Goal: Check status: Check status

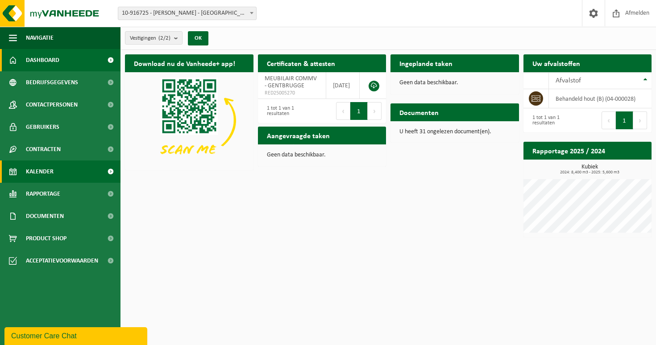
click at [62, 177] on link "Kalender" at bounding box center [60, 172] width 120 height 22
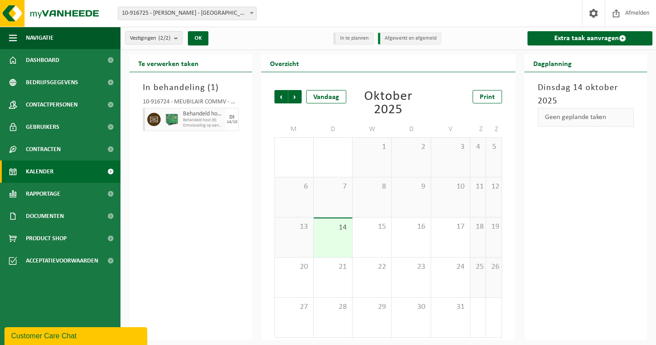
scroll to position [2, 0]
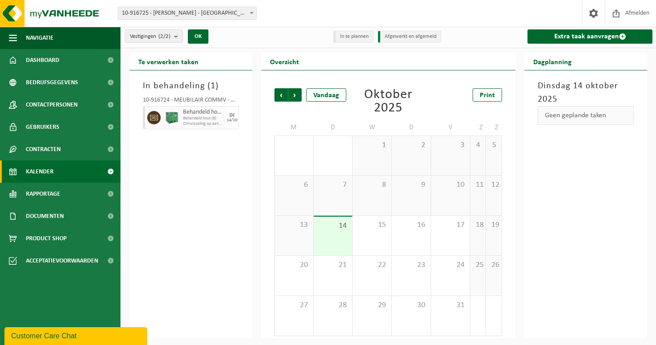
click at [167, 124] on img at bounding box center [171, 117] width 13 height 13
drag, startPoint x: 228, startPoint y: 117, endPoint x: 233, endPoint y: 120, distance: 5.8
click at [233, 120] on div "DI 14/10" at bounding box center [231, 117] width 13 height 23
drag, startPoint x: 236, startPoint y: 120, endPoint x: 202, endPoint y: 127, distance: 34.5
click at [202, 127] on div "Behandeld hout (B) Behandeld hout (B) Omwisseling op aanvraag - op geplande rou…" at bounding box center [191, 117] width 96 height 23
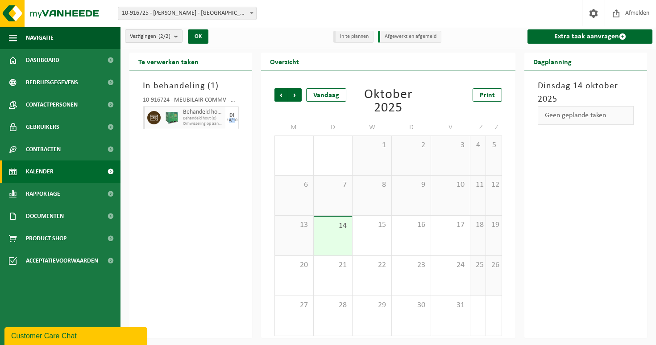
click at [202, 127] on div "Behandeld hout (B) Behandeld hout (B) Omwisseling op aanvraag - op geplande rou…" at bounding box center [203, 117] width 45 height 23
drag, startPoint x: 225, startPoint y: 124, endPoint x: 156, endPoint y: 114, distance: 69.4
click at [131, 106] on div "In behandeling ( 1 ) 10-916724 - MEUBILAIR COMMV - GENTBRUGGE Behandeld hout (B…" at bounding box center [190, 204] width 123 height 268
click at [175, 120] on img at bounding box center [171, 117] width 13 height 13
click at [173, 113] on img at bounding box center [171, 117] width 13 height 13
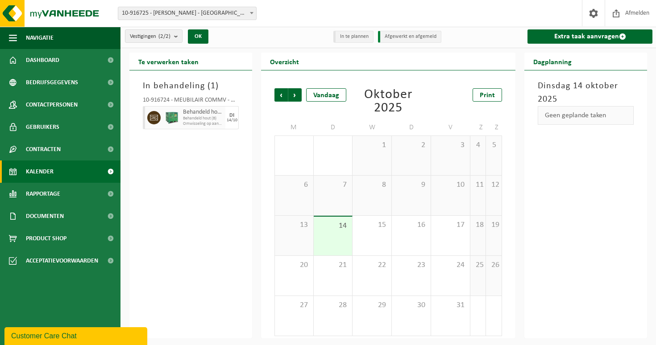
click at [204, 114] on span "Behandeld hout (B)" at bounding box center [203, 112] width 40 height 7
drag, startPoint x: 236, startPoint y: 118, endPoint x: 226, endPoint y: 124, distance: 12.4
click at [226, 124] on div "DI 14/10" at bounding box center [231, 117] width 13 height 23
drag, startPoint x: 226, startPoint y: 124, endPoint x: 221, endPoint y: 123, distance: 4.7
click at [226, 124] on div "DI 14/10" at bounding box center [231, 117] width 13 height 23
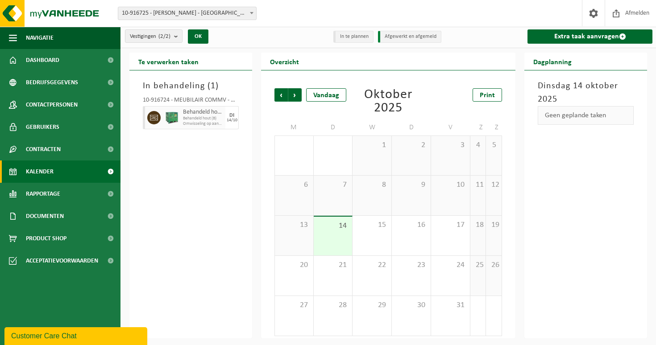
drag, startPoint x: 207, startPoint y: 118, endPoint x: 156, endPoint y: 100, distance: 54.3
click at [156, 100] on div "10-916724 - MEUBILAIR COMMV - GENTBRUGGE Behandeld hout (B) Behandeld hout (B) …" at bounding box center [190, 112] width 105 height 38
click at [229, 143] on div "In behandeling ( 1 ) 10-916724 - MEUBILAIR COMMV - GENTBRUGGE Behandeld hout (B…" at bounding box center [190, 204] width 123 height 268
click at [191, 122] on span "Omwisseling op aanvraag - op geplande route (incl. verwerking)" at bounding box center [203, 123] width 40 height 5
click at [222, 117] on span "Behandeld hout (B)" at bounding box center [203, 118] width 40 height 5
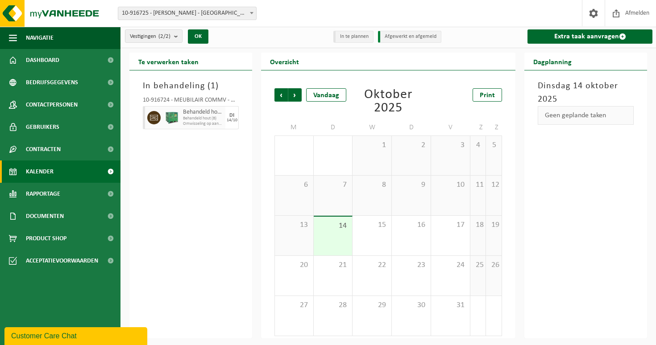
click at [222, 117] on span "Behandeld hout (B)" at bounding box center [203, 118] width 40 height 5
click at [230, 116] on div "DI" at bounding box center [231, 115] width 5 height 5
drag, startPoint x: 228, startPoint y: 116, endPoint x: 251, endPoint y: 125, distance: 24.2
click at [251, 125] on div "In behandeling ( 1 ) 10-916724 - MEUBILAIR COMMV - GENTBRUGGE Behandeld hout (B…" at bounding box center [190, 204] width 123 height 268
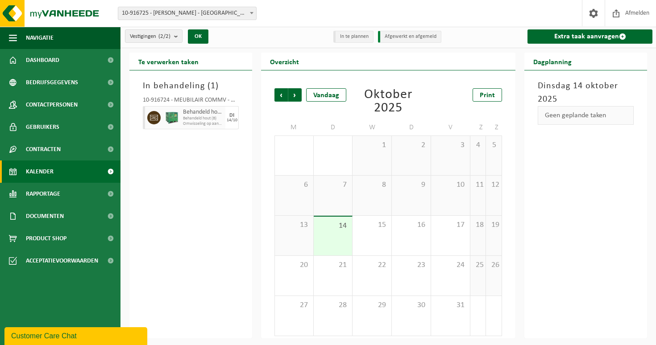
click at [238, 124] on div "DI 14/10" at bounding box center [231, 117] width 13 height 23
drag, startPoint x: 237, startPoint y: 118, endPoint x: 236, endPoint y: 125, distance: 6.7
click at [247, 124] on div "In behandeling ( 1 ) 10-916724 - MEUBILAIR COMMV - GENTBRUGGE Behandeld hout (B…" at bounding box center [190, 204] width 123 height 268
drag, startPoint x: 228, startPoint y: 124, endPoint x: 179, endPoint y: 114, distance: 50.6
click at [179, 114] on div "Behandeld hout (B) Behandeld hout (B) Omwisseling op aanvraag - op geplande rou…" at bounding box center [191, 117] width 96 height 23
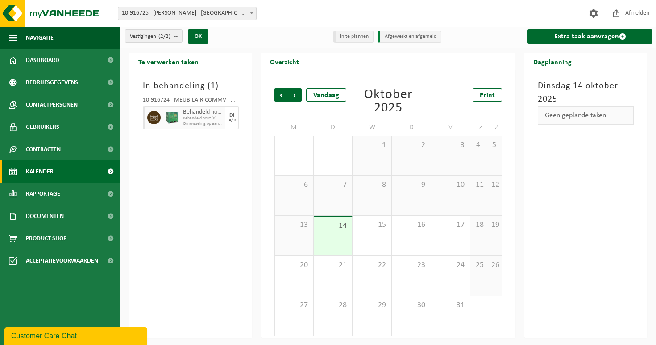
click at [180, 114] on div at bounding box center [172, 117] width 18 height 23
click at [183, 111] on div "Behandeld hout (B) Behandeld hout (B) Omwisseling op aanvraag - op geplande rou…" at bounding box center [203, 117] width 45 height 23
click at [182, 111] on div "Behandeld hout (B) Behandeld hout (B) Omwisseling op aanvraag - op geplande rou…" at bounding box center [203, 117] width 45 height 23
click at [184, 112] on span "Behandeld hout (B)" at bounding box center [203, 112] width 40 height 7
click at [183, 112] on span "Behandeld hout (B)" at bounding box center [203, 112] width 40 height 7
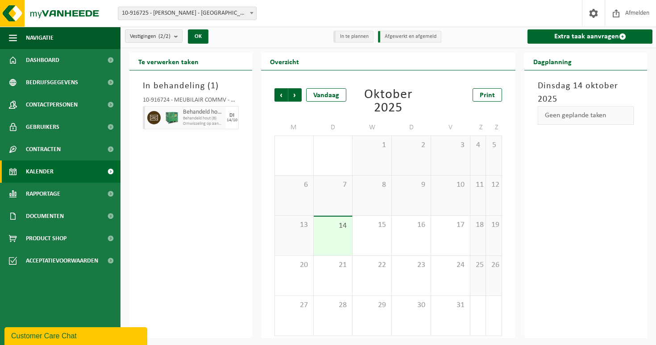
click at [183, 112] on span "Behandeld hout (B)" at bounding box center [203, 112] width 40 height 7
click at [188, 108] on div "Behandeld hout (B) Behandeld hout (B) Omwisseling op aanvraag - op geplande rou…" at bounding box center [203, 117] width 45 height 23
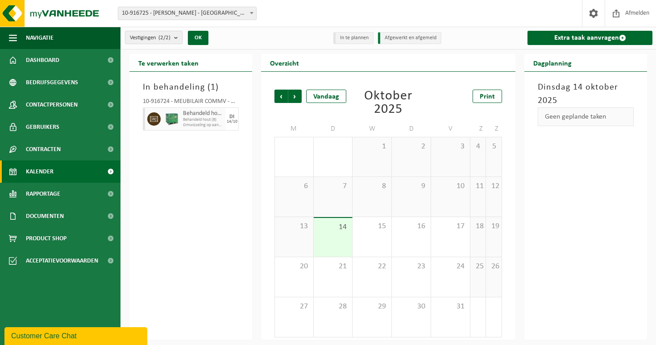
scroll to position [0, 0]
click at [204, 115] on span "Behandeld hout (B)" at bounding box center [203, 114] width 40 height 7
click at [234, 103] on div "10-916724 - MEUBILAIR COMMV - GENTBRUGGE" at bounding box center [191, 103] width 96 height 9
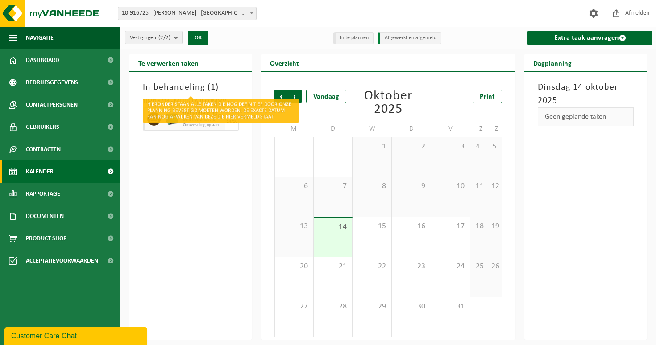
click at [187, 90] on h3 "In behandeling ( 1 )" at bounding box center [191, 87] width 96 height 13
